Goal: Task Accomplishment & Management: Manage account settings

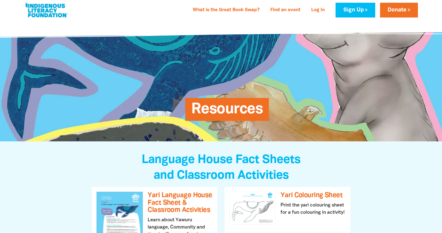
scroll to position [6, 0]
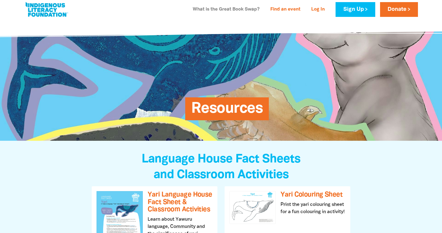
click at [202, 9] on link "What is the Great Book Swap?" at bounding box center [226, 10] width 74 height 10
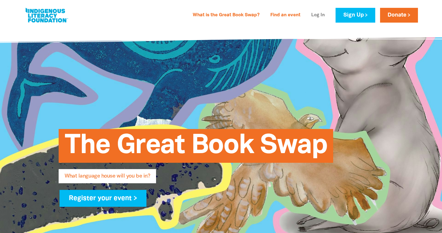
click at [311, 13] on link "Log In" at bounding box center [318, 16] width 21 height 10
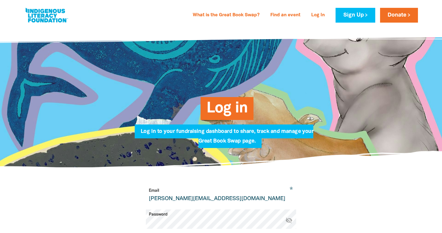
type input "[PERSON_NAME][EMAIL_ADDRESS][DOMAIN_NAME]"
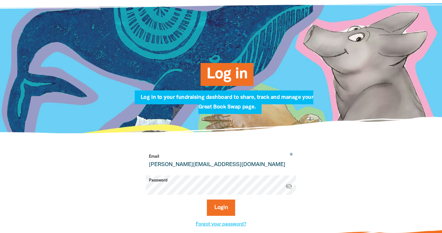
scroll to position [32, 0]
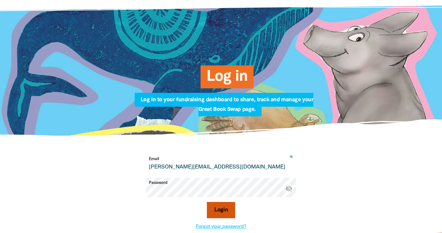
click at [214, 208] on button "Login" at bounding box center [221, 210] width 29 height 16
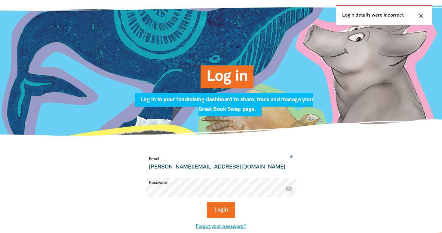
click at [218, 227] on link "Forgot your password?" at bounding box center [221, 226] width 51 height 4
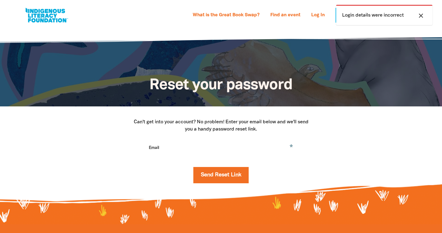
click at [213, 150] on input "Email" at bounding box center [221, 152] width 150 height 19
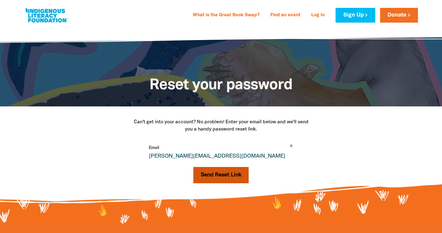
type input "[PERSON_NAME][EMAIL_ADDRESS][DOMAIN_NAME]"
click at [225, 172] on button "Send Reset Link" at bounding box center [221, 175] width 56 height 16
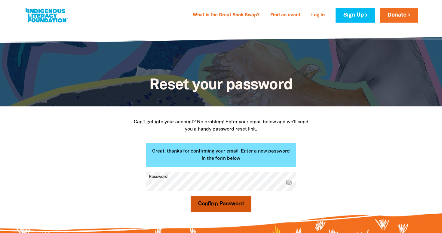
click at [220, 211] on button "Confirm Password" at bounding box center [221, 204] width 61 height 16
